Goal: Task Accomplishment & Management: Use online tool/utility

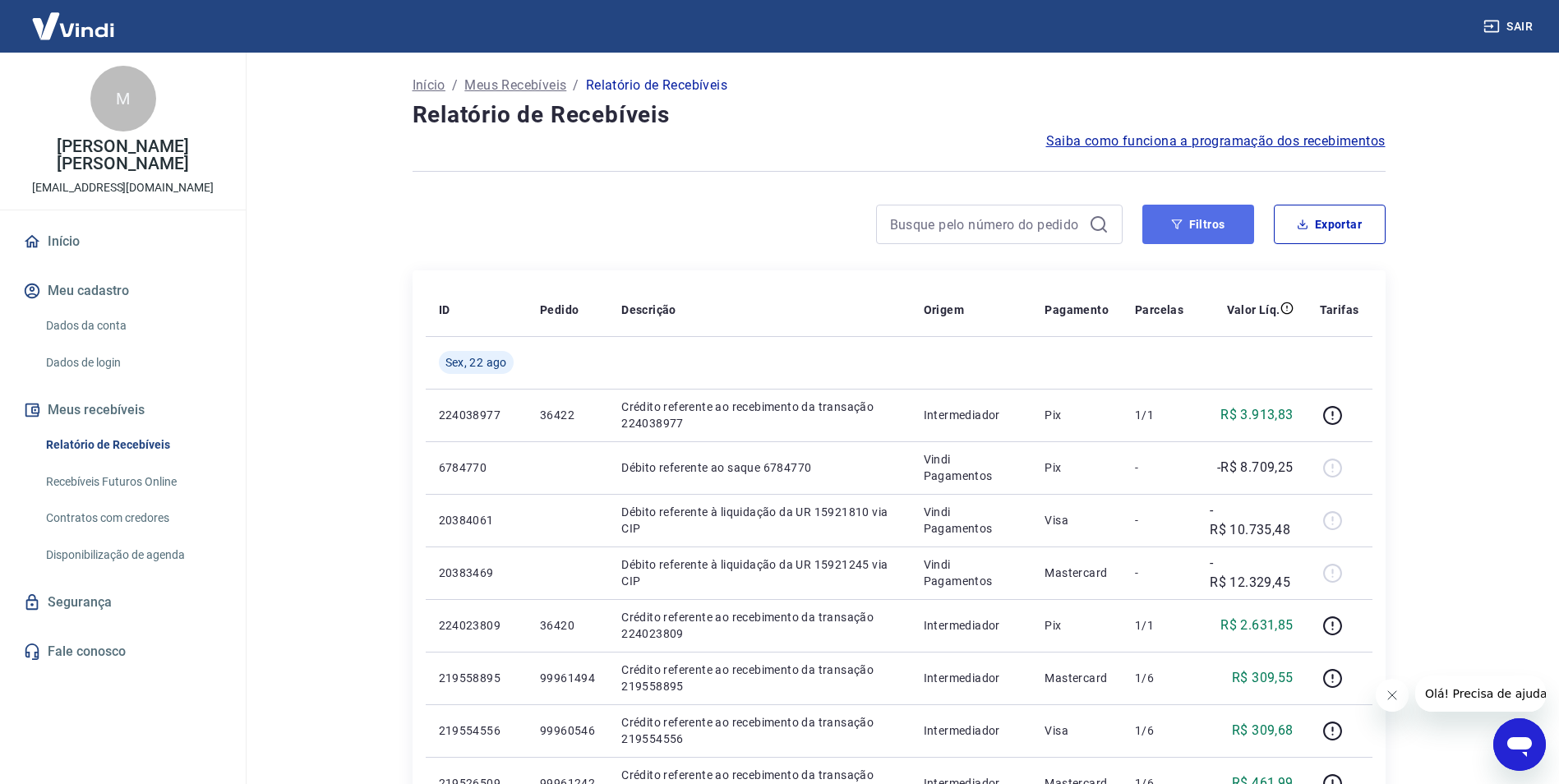
drag, startPoint x: 1221, startPoint y: 215, endPoint x: 1215, endPoint y: 234, distance: 19.9
click at [1221, 215] on button "Filtros" at bounding box center [1198, 224] width 112 height 40
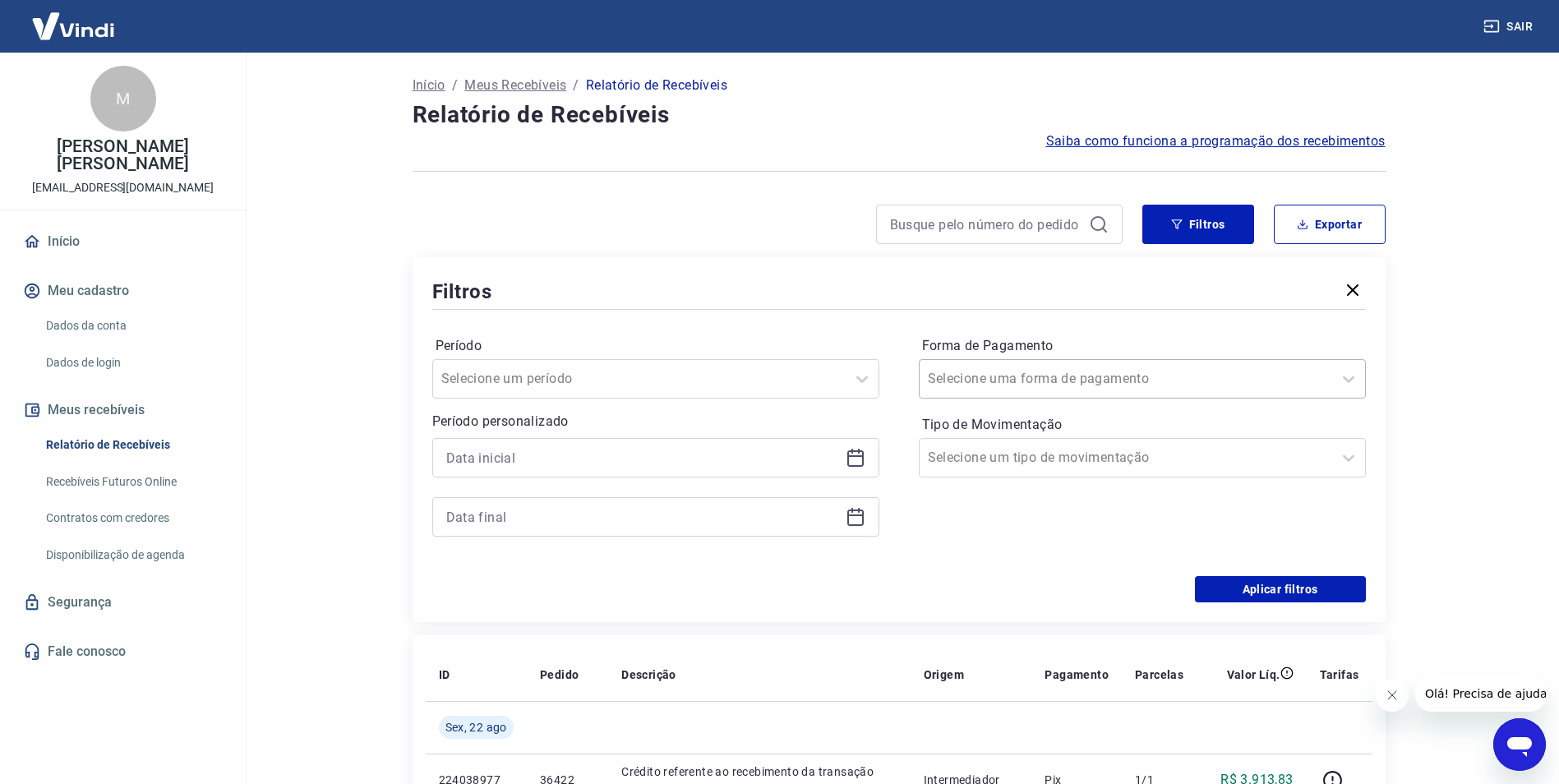
click at [1069, 381] on input "Forma de Pagamento" at bounding box center [1010, 378] width 166 height 19
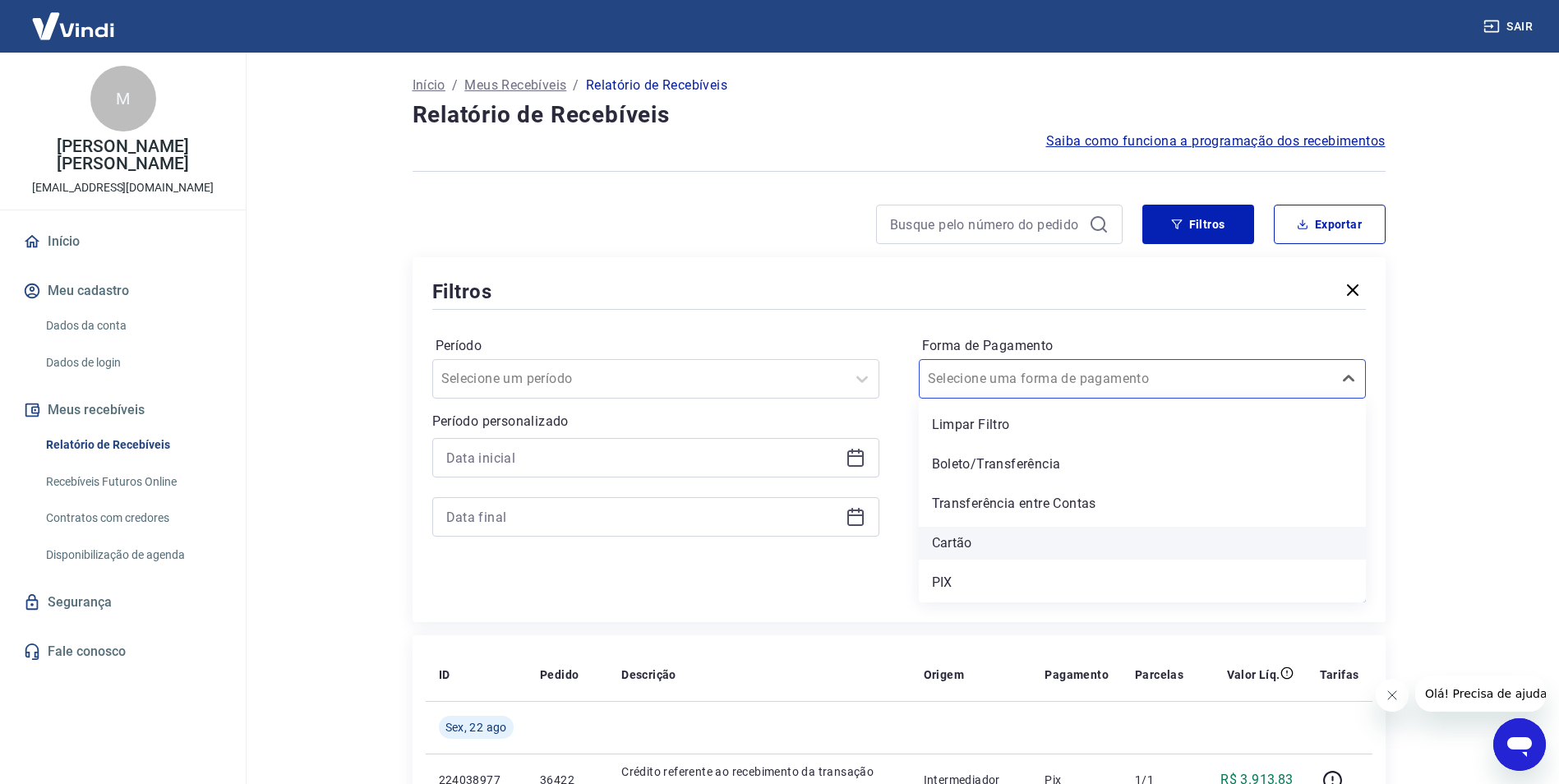
click at [1004, 538] on div "Cartão" at bounding box center [1142, 542] width 447 height 33
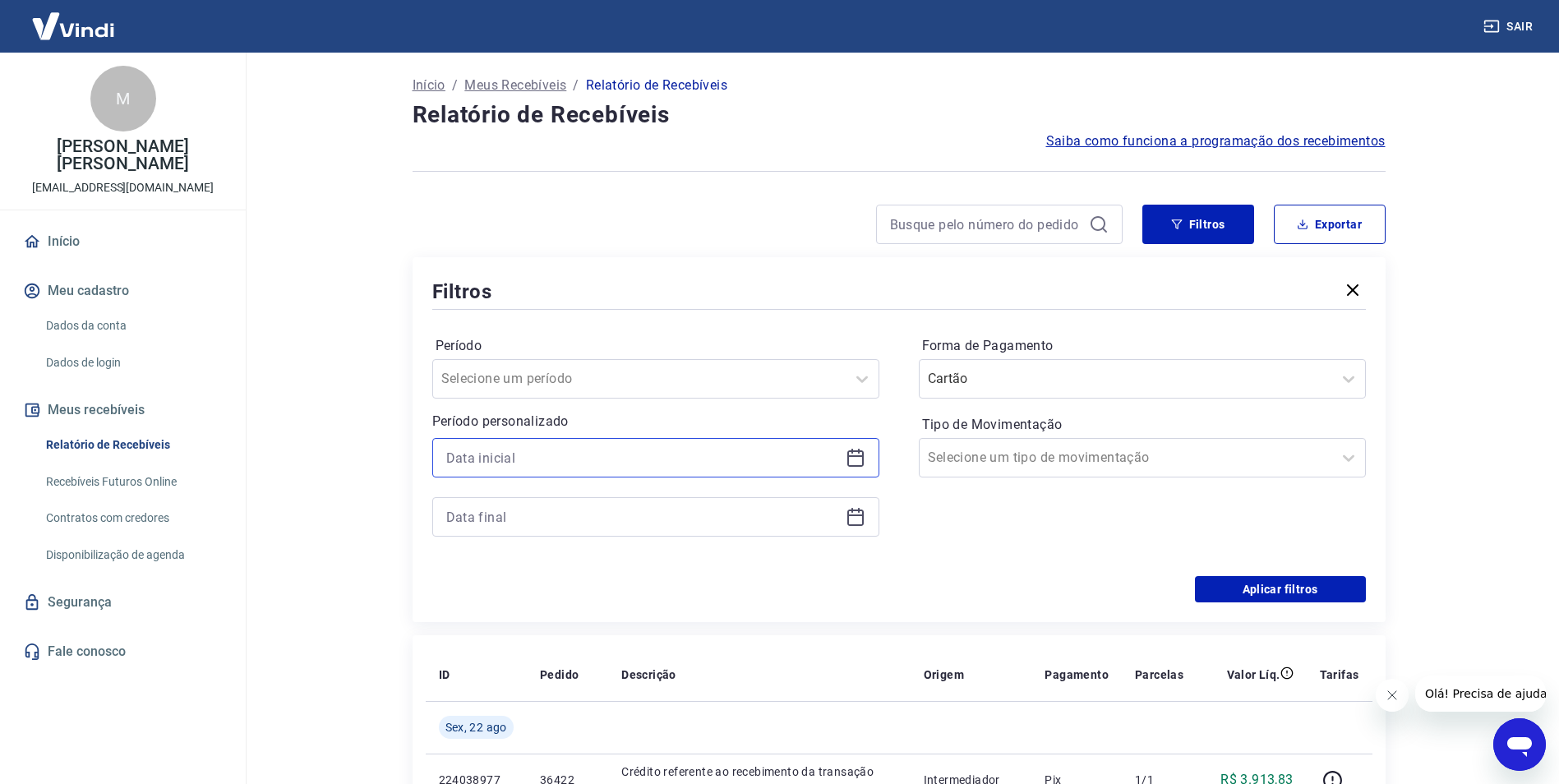
click at [700, 462] on input at bounding box center [643, 458] width 393 height 25
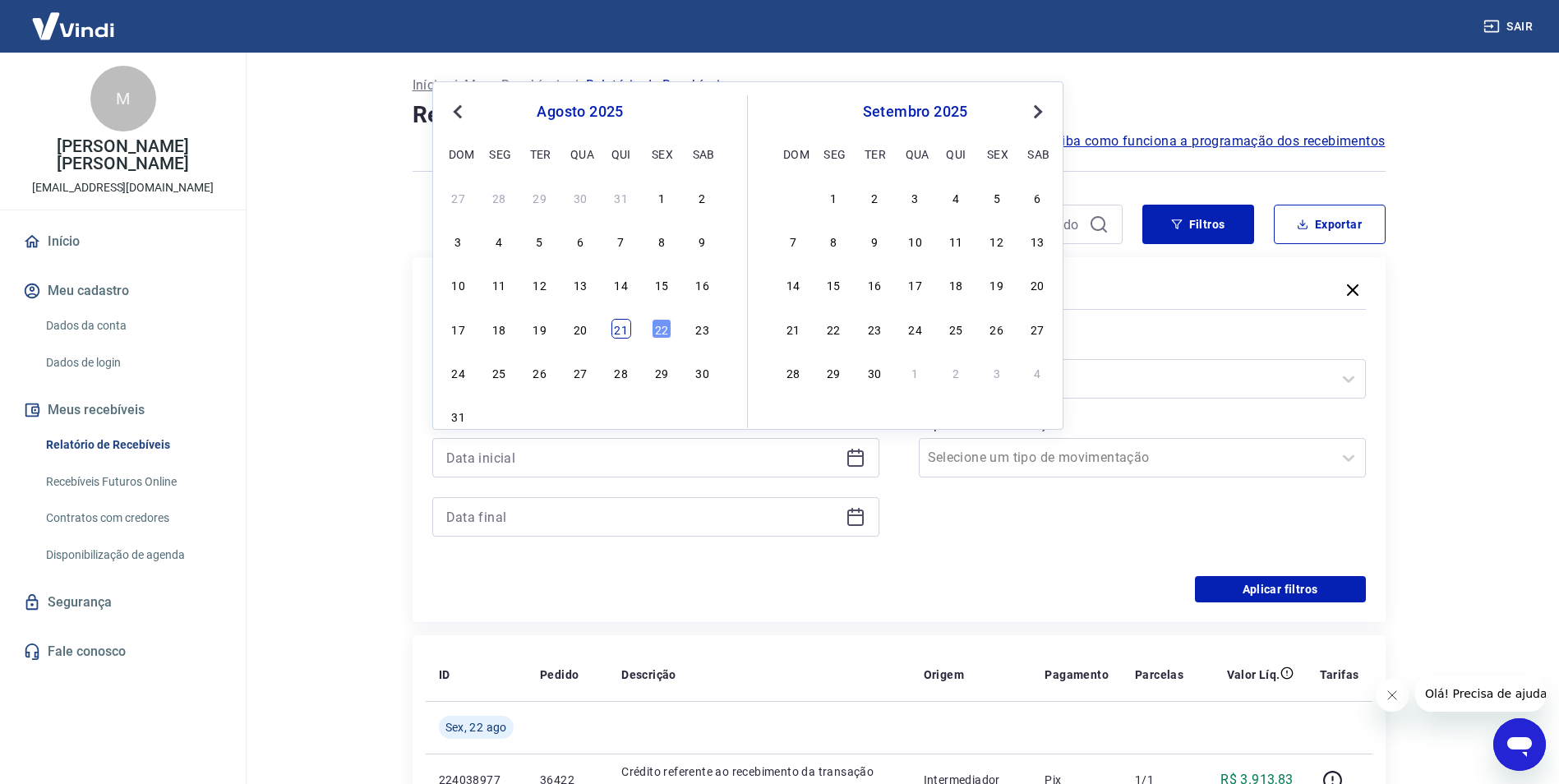
click at [625, 323] on div "21" at bounding box center [621, 329] width 19 height 19
type input "[DATE]"
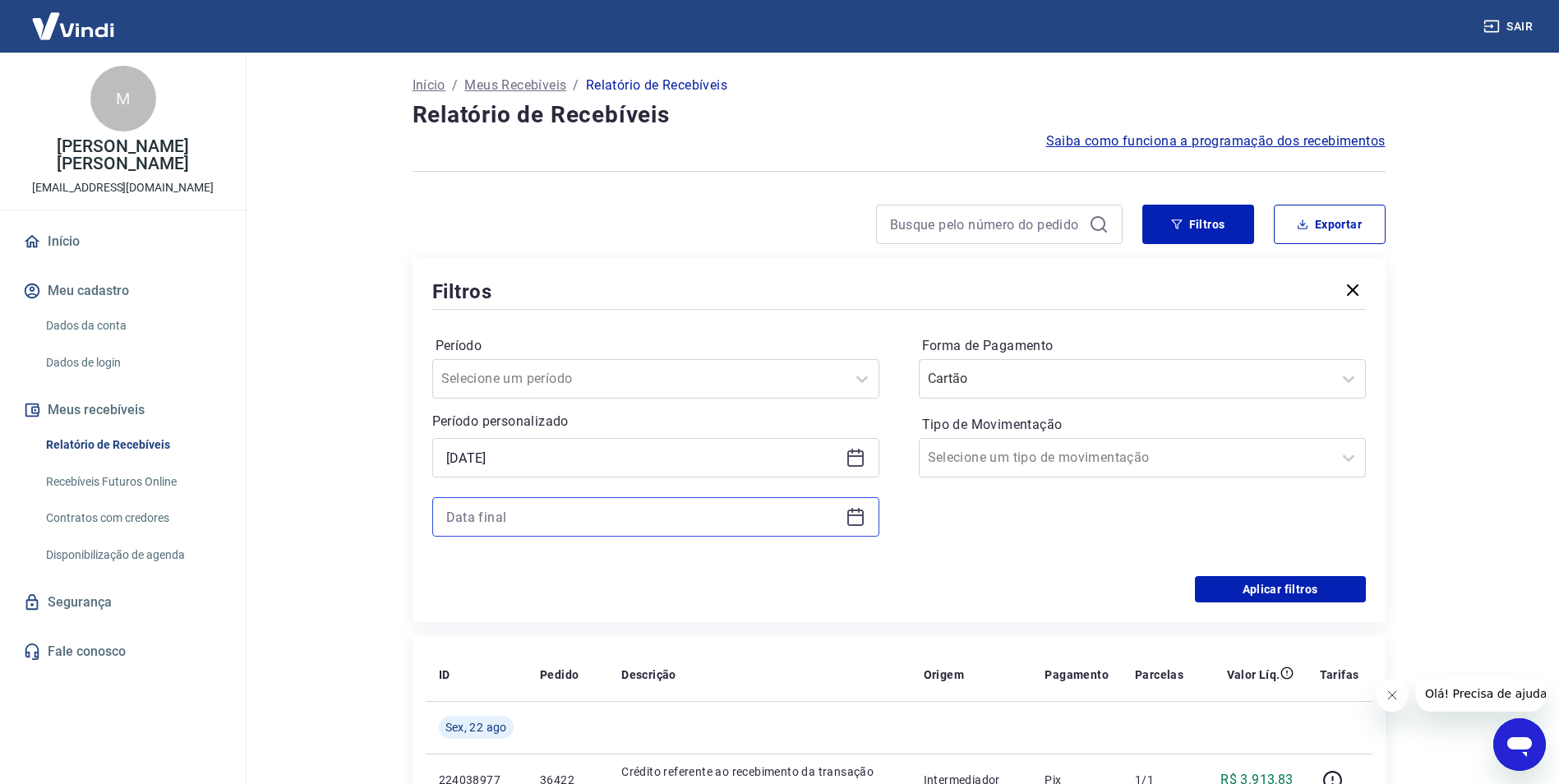
click at [528, 521] on input at bounding box center [643, 516] width 393 height 25
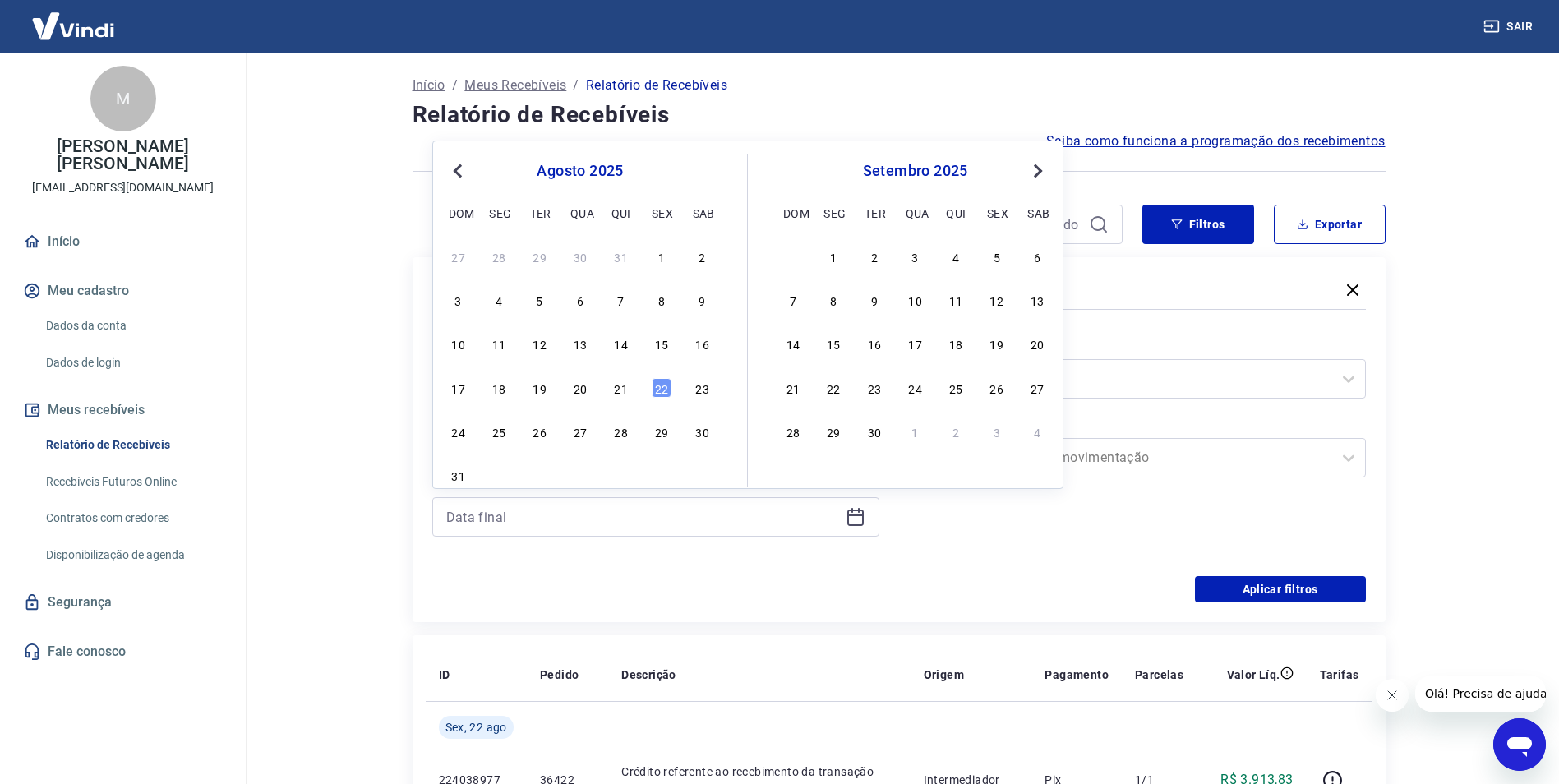
click at [619, 384] on div "21" at bounding box center [621, 388] width 19 height 19
type input "[DATE]"
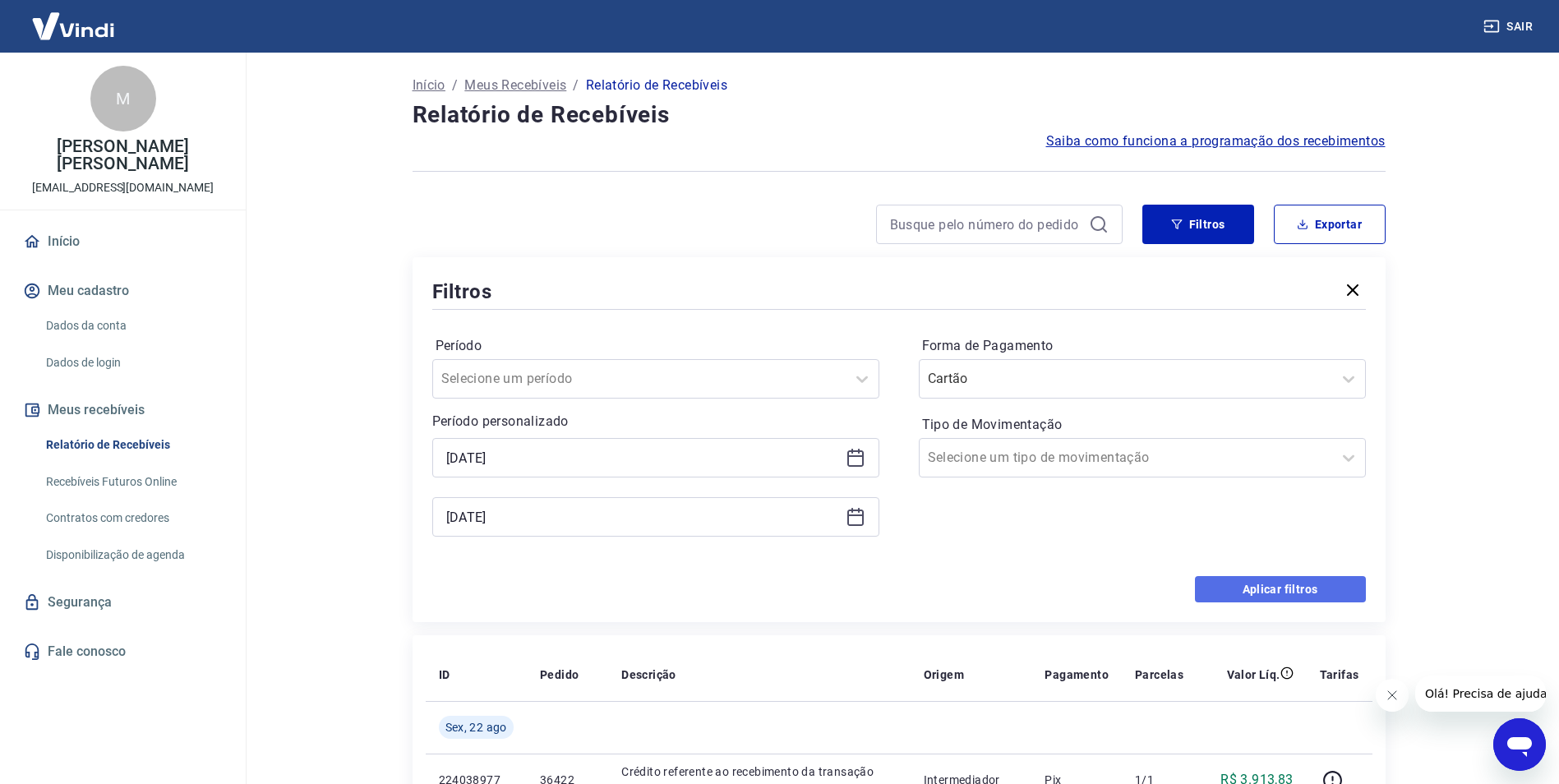
click at [1274, 585] on button "Aplicar filtros" at bounding box center [1280, 589] width 171 height 27
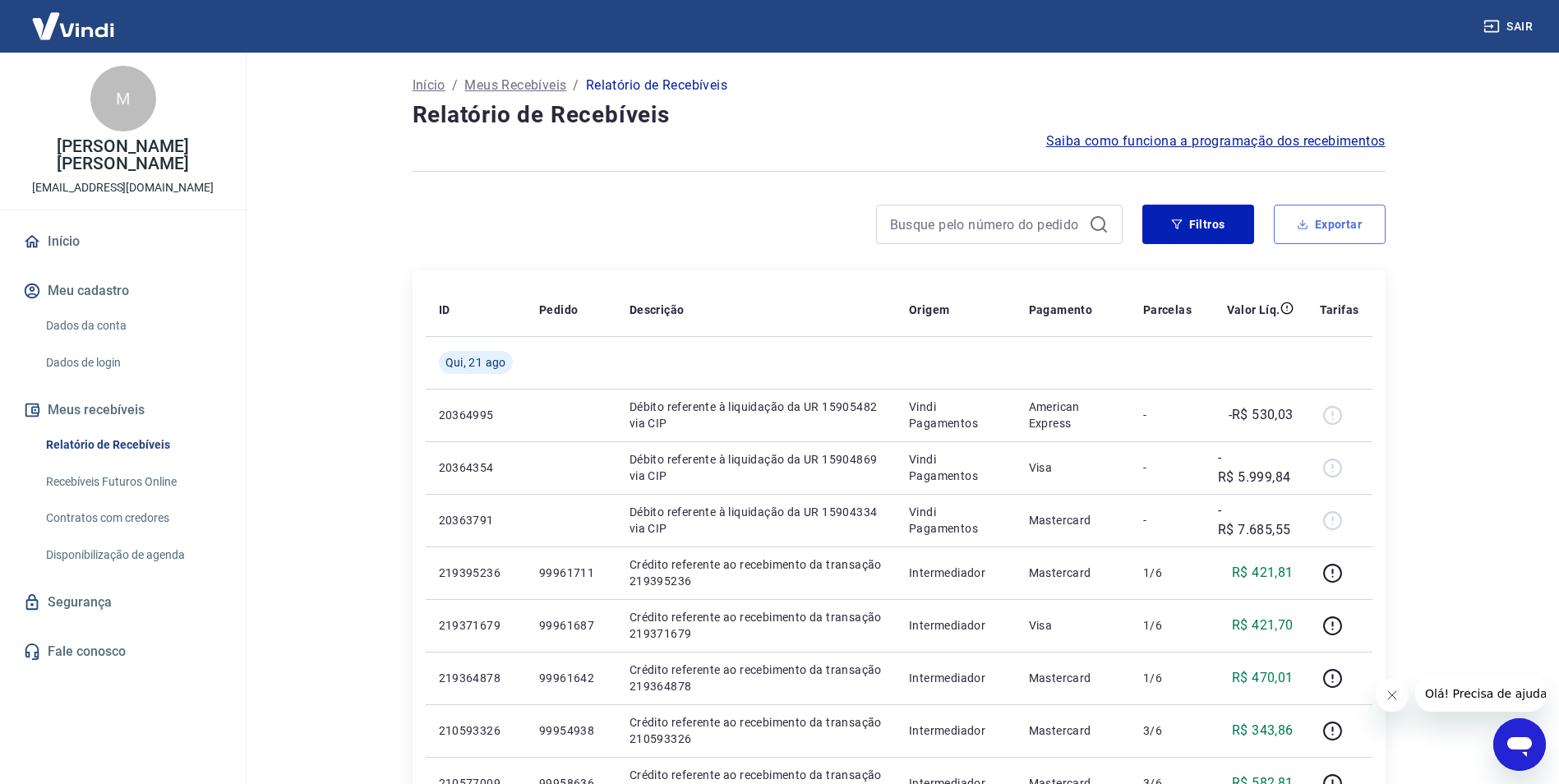
click at [1337, 232] on button "Exportar" at bounding box center [1329, 224] width 112 height 40
type input "[DATE]"
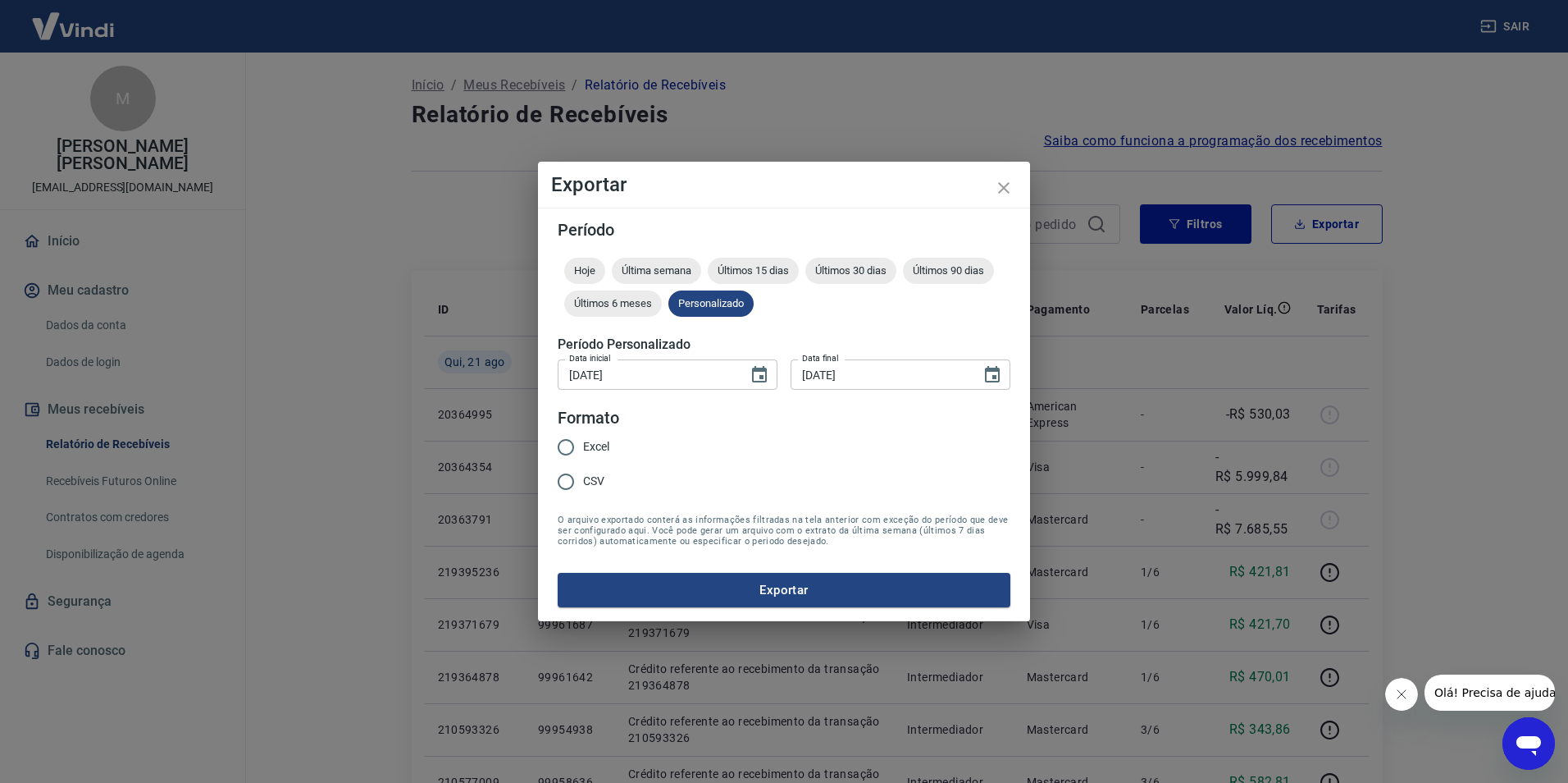
click at [593, 441] on span "Excel" at bounding box center [596, 446] width 27 height 17
click at [583, 441] on input "Excel" at bounding box center [565, 447] width 34 height 35
radio input "true"
click at [737, 599] on button "Exportar" at bounding box center [784, 589] width 453 height 35
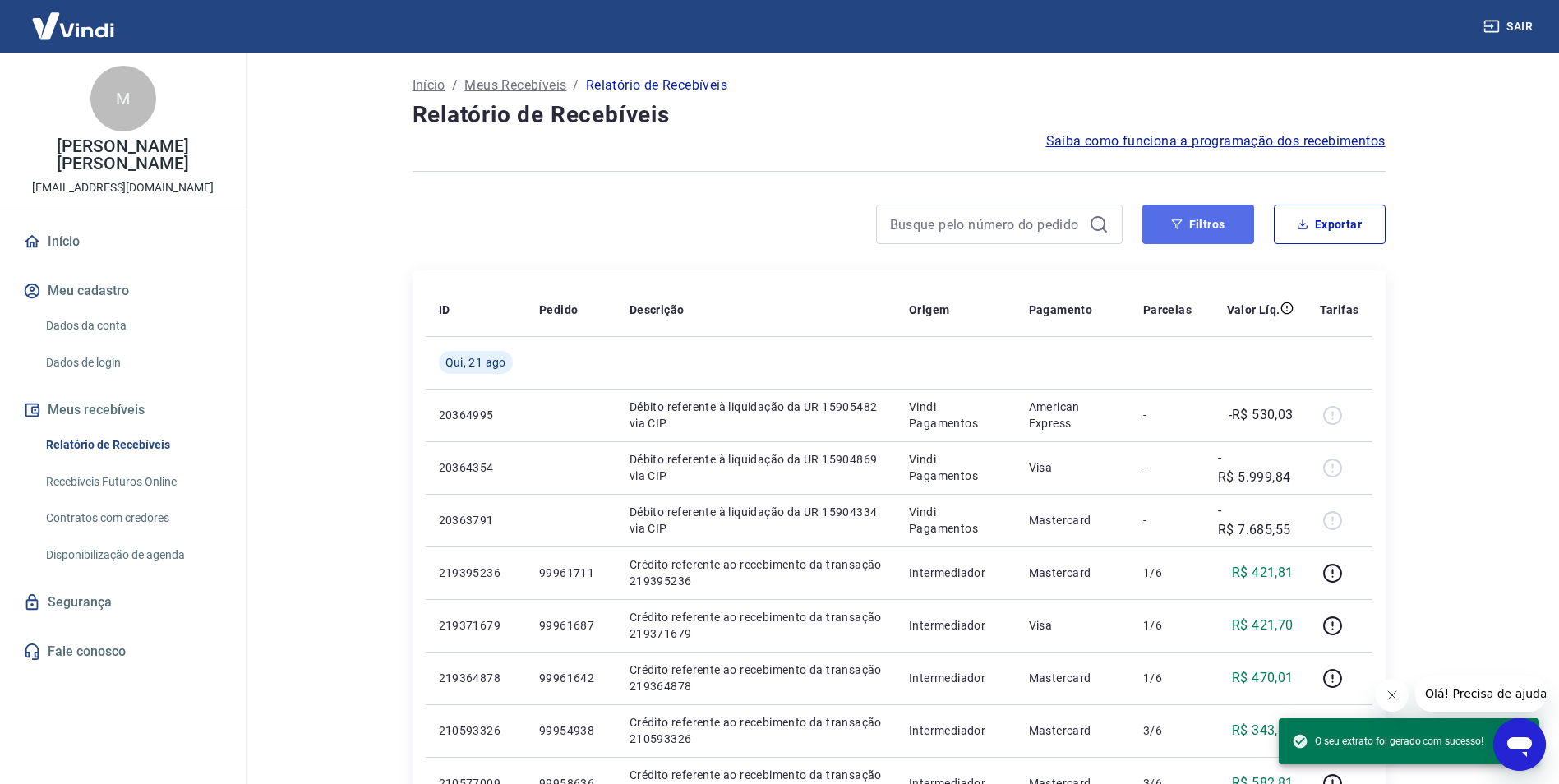
click at [1174, 221] on icon "button" at bounding box center [1176, 224] width 11 height 10
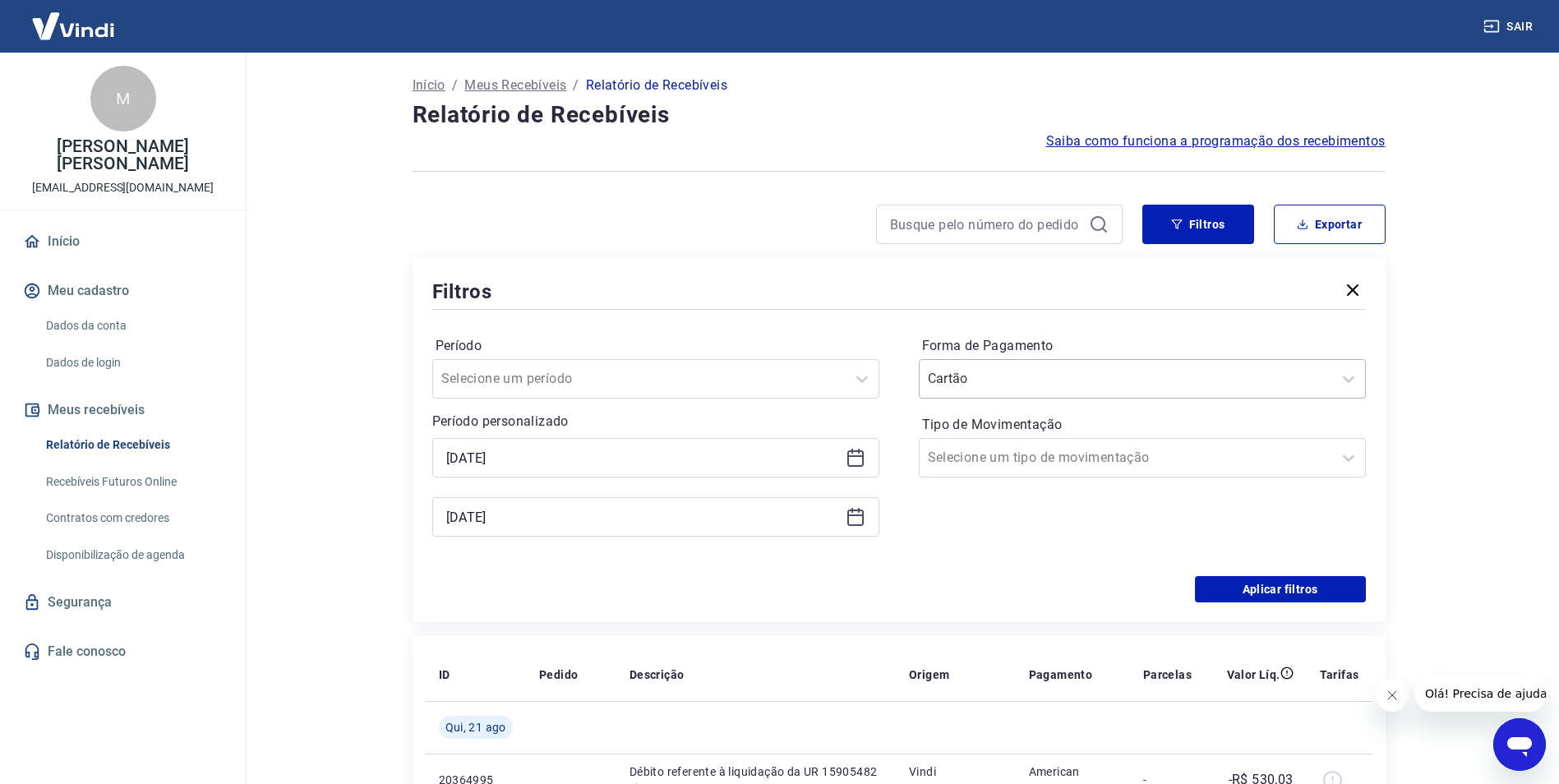
click at [1038, 364] on div "Cartão" at bounding box center [1126, 378] width 413 height 29
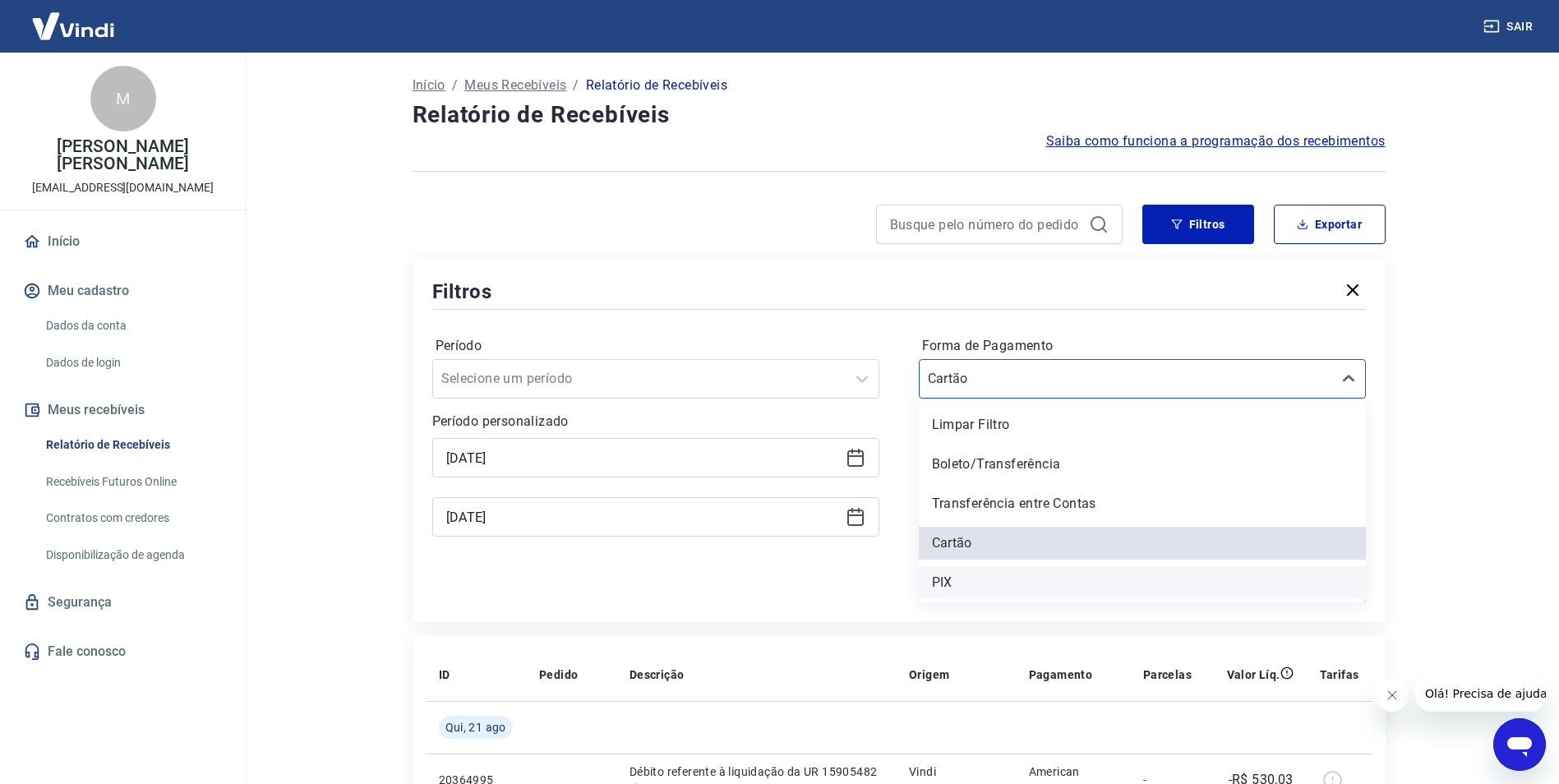
click at [983, 578] on div "PIX" at bounding box center [1142, 582] width 447 height 33
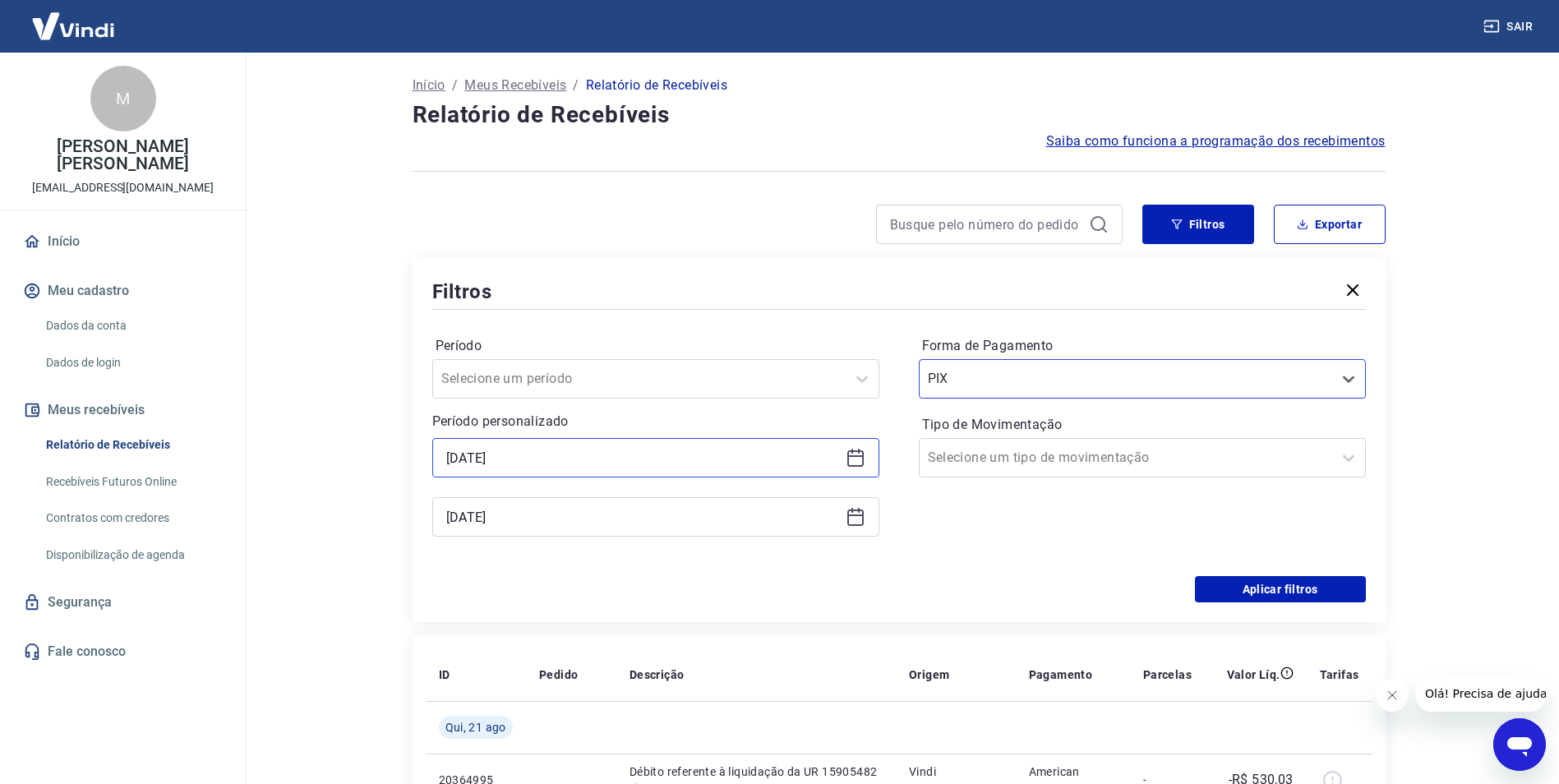
click at [553, 453] on input "[DATE]" at bounding box center [643, 458] width 393 height 25
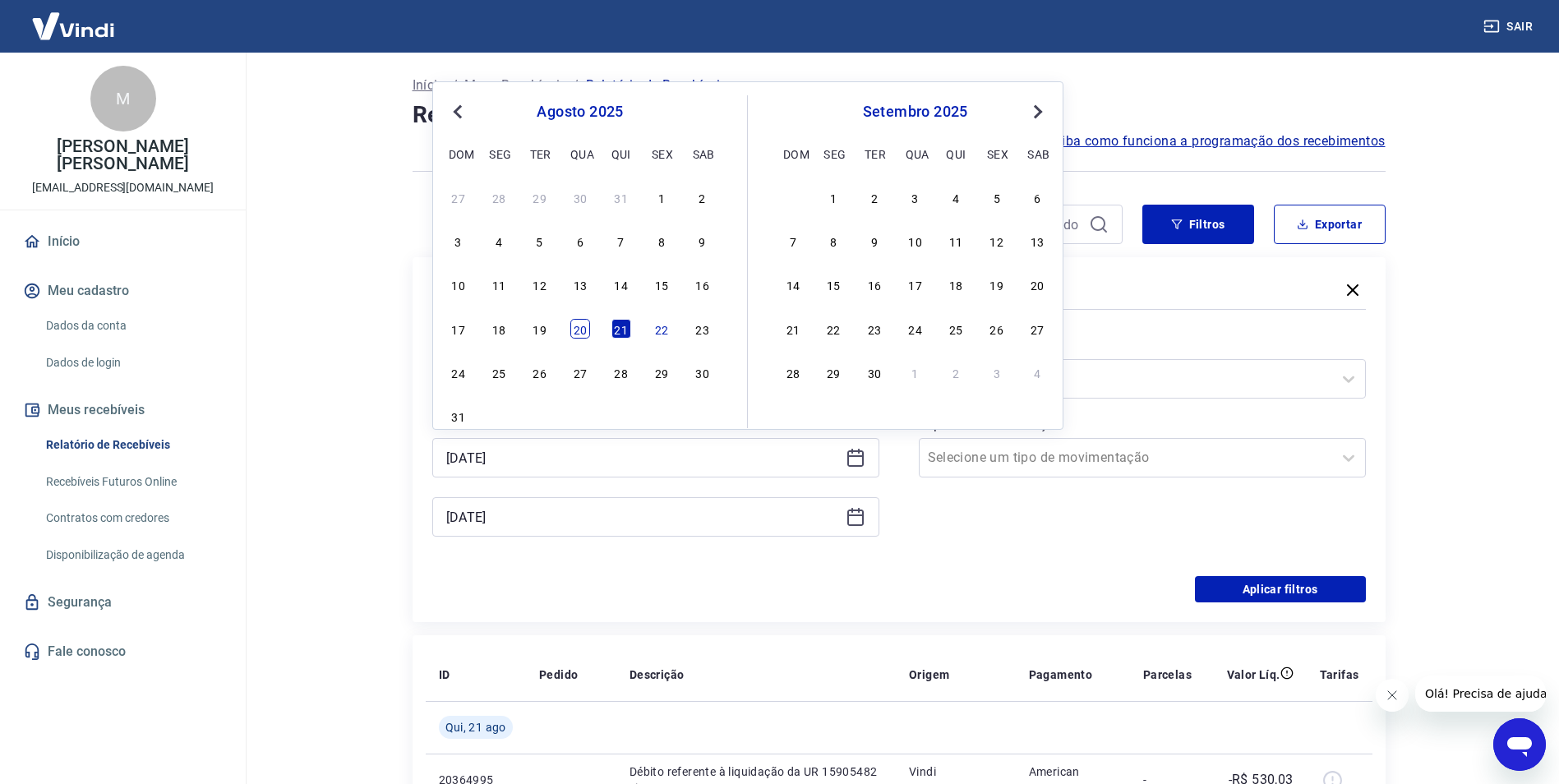
click at [589, 330] on div "20" at bounding box center [581, 329] width 19 height 19
type input "[DATE]"
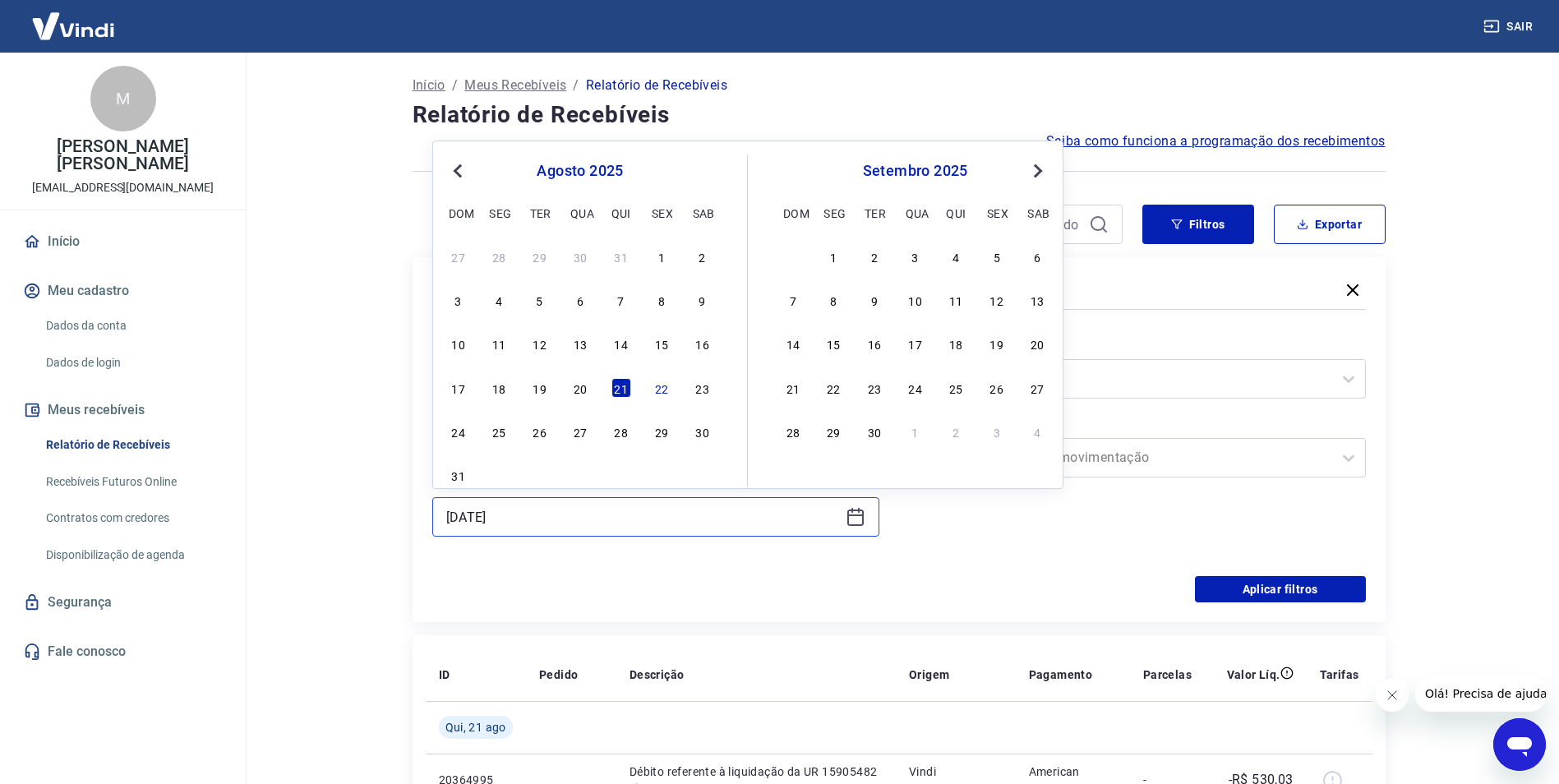
click at [559, 510] on input "[DATE]" at bounding box center [643, 516] width 393 height 25
click at [664, 384] on div "22" at bounding box center [661, 388] width 19 height 19
type input "[DATE]"
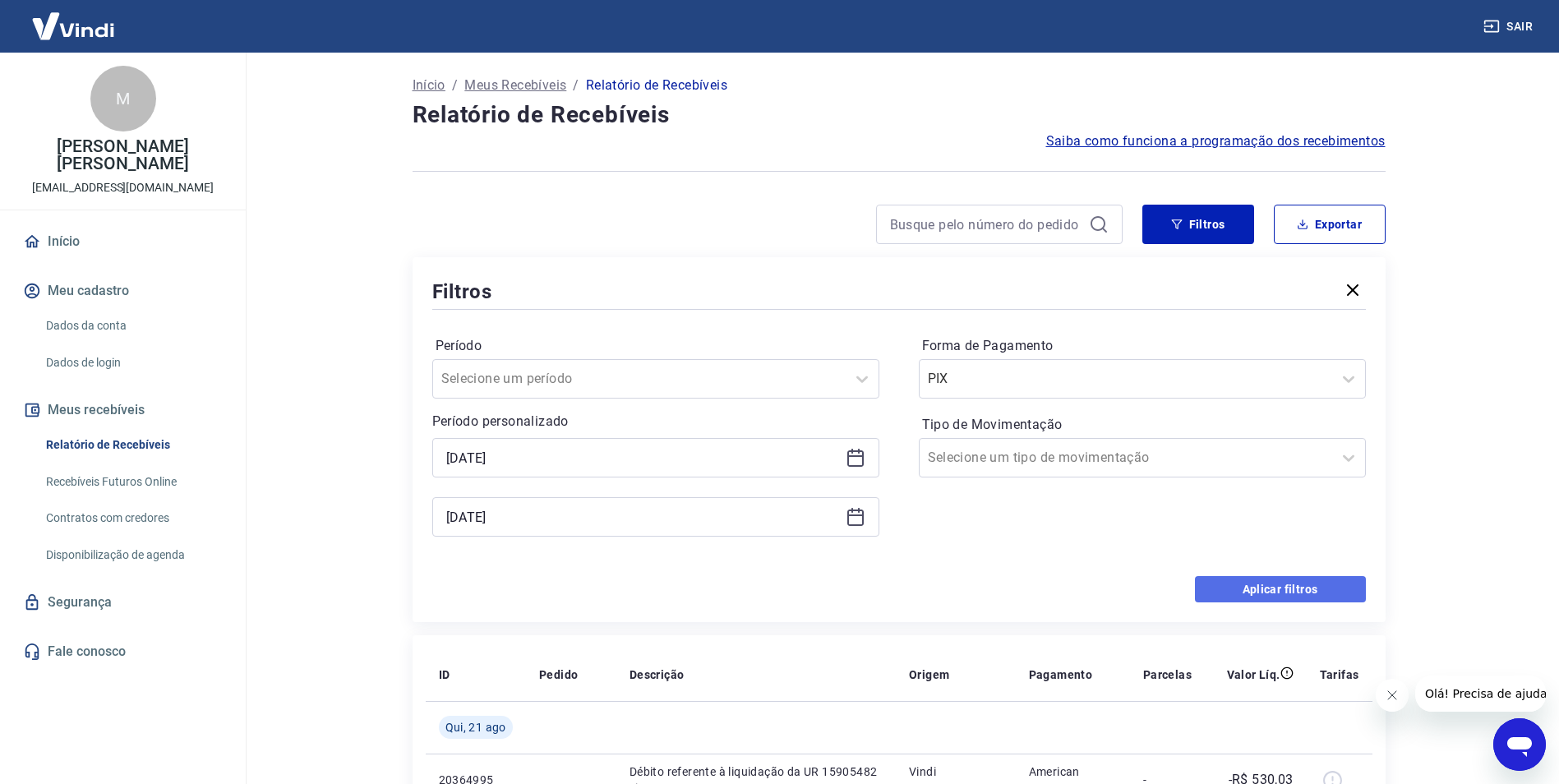
click at [1273, 579] on button "Aplicar filtros" at bounding box center [1280, 589] width 171 height 27
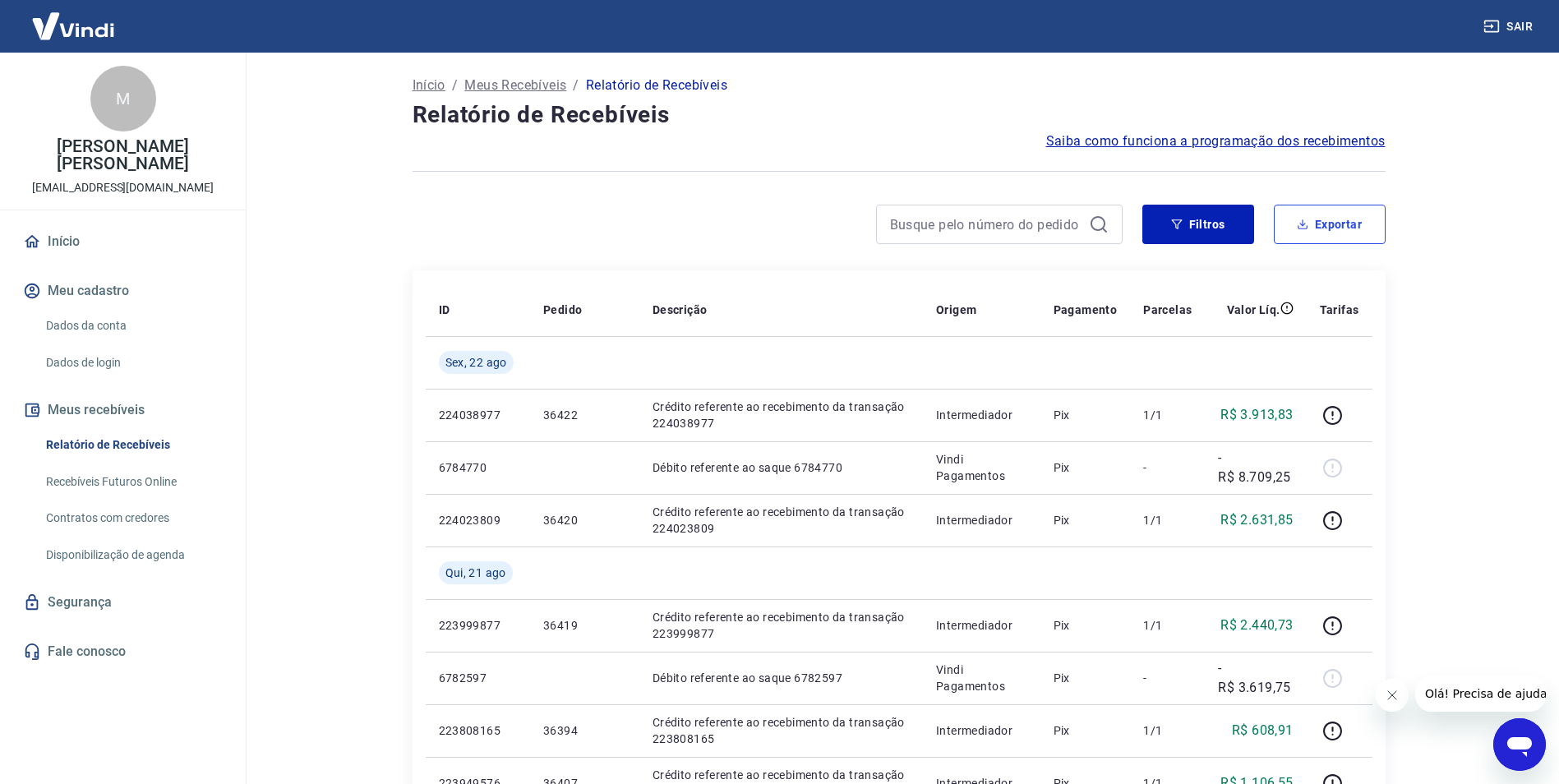
click at [1341, 215] on button "Exportar" at bounding box center [1329, 224] width 112 height 40
type input "[DATE]"
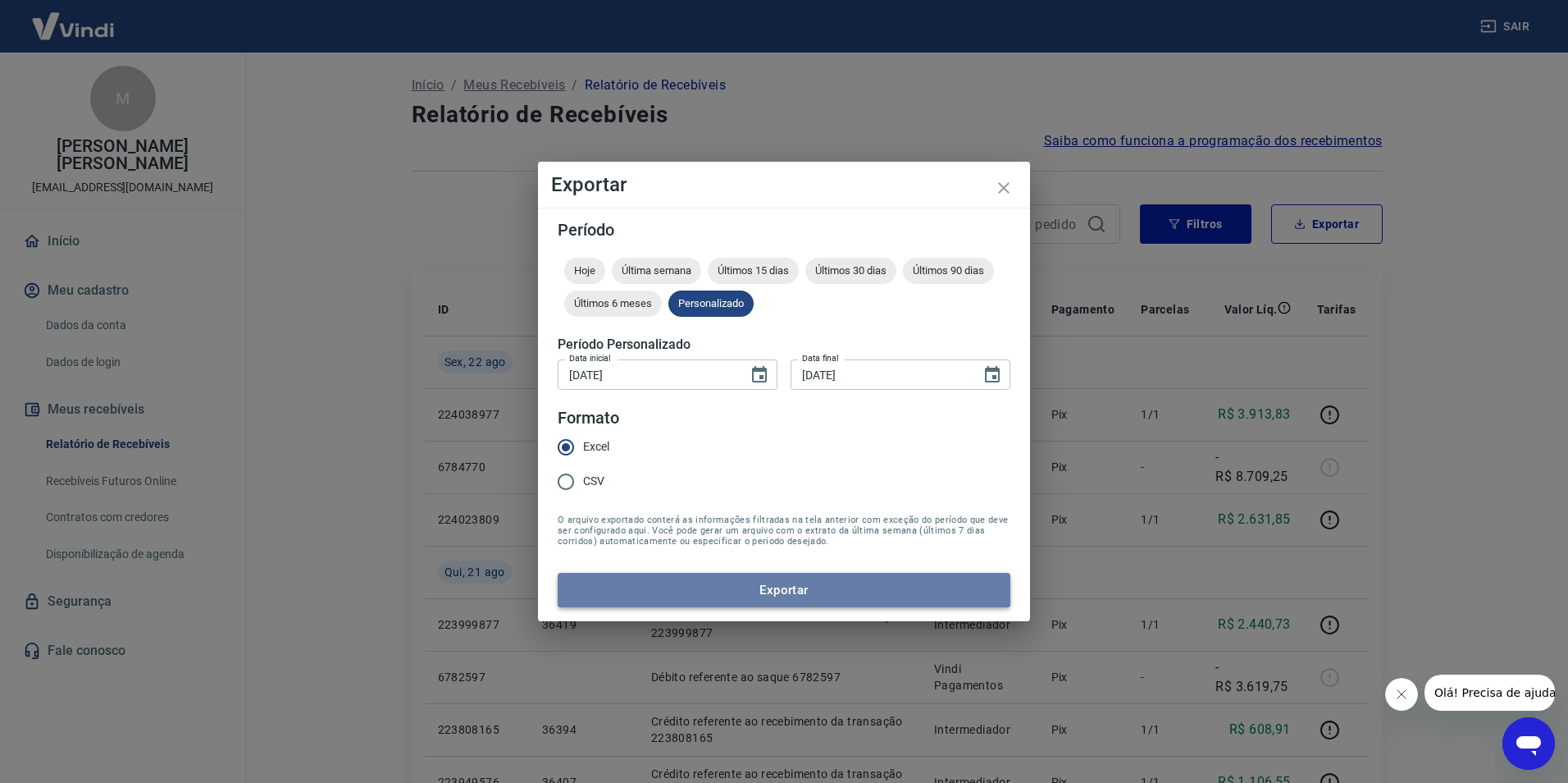
click at [798, 595] on button "Exportar" at bounding box center [784, 589] width 453 height 35
